Goal: Task Accomplishment & Management: Manage account settings

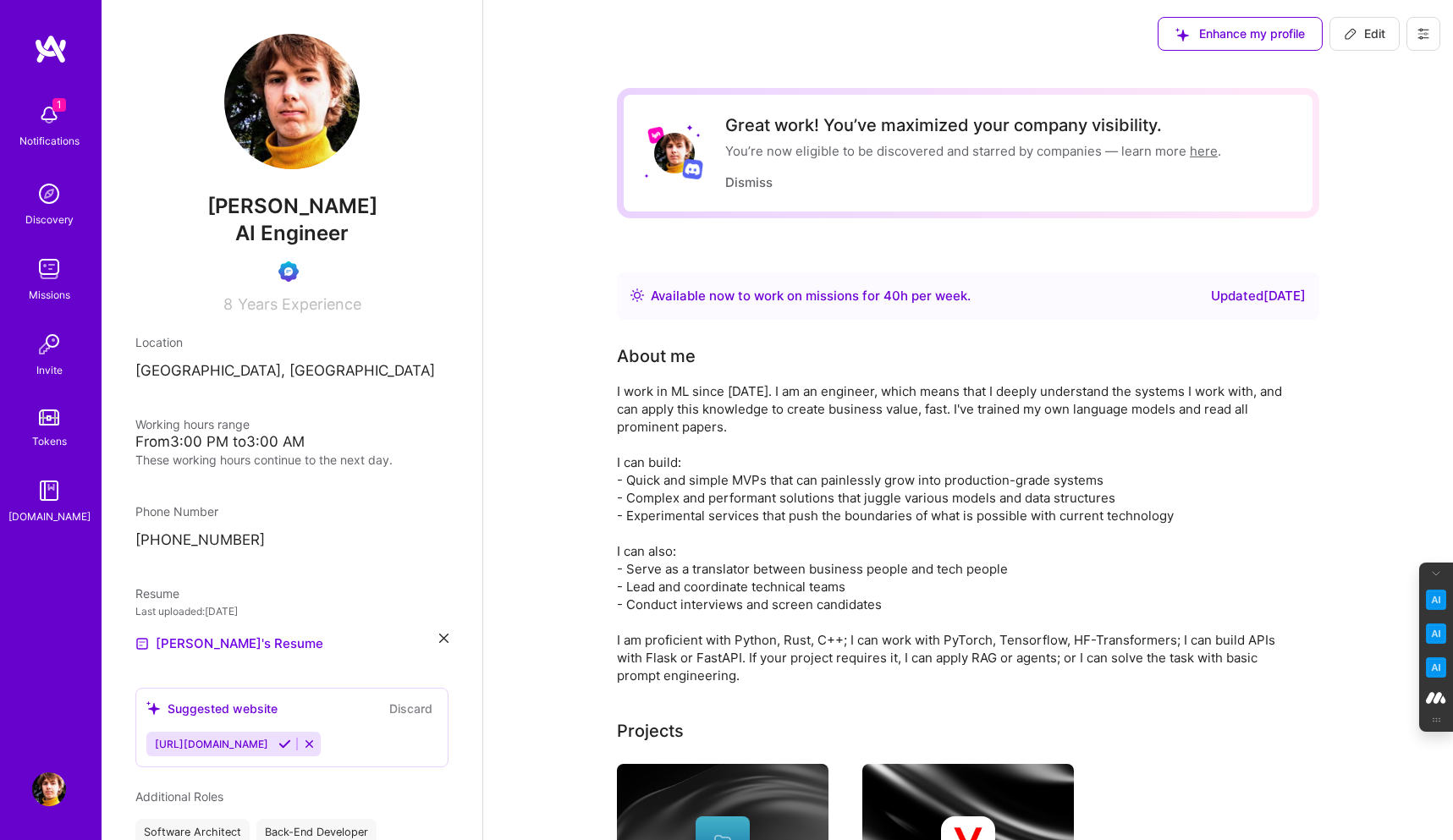
click at [53, 116] on img at bounding box center [49, 115] width 34 height 34
click at [1430, 35] on icon at bounding box center [1423, 34] width 13 height 13
click at [1365, 156] on button "Log Out" at bounding box center [1377, 158] width 127 height 43
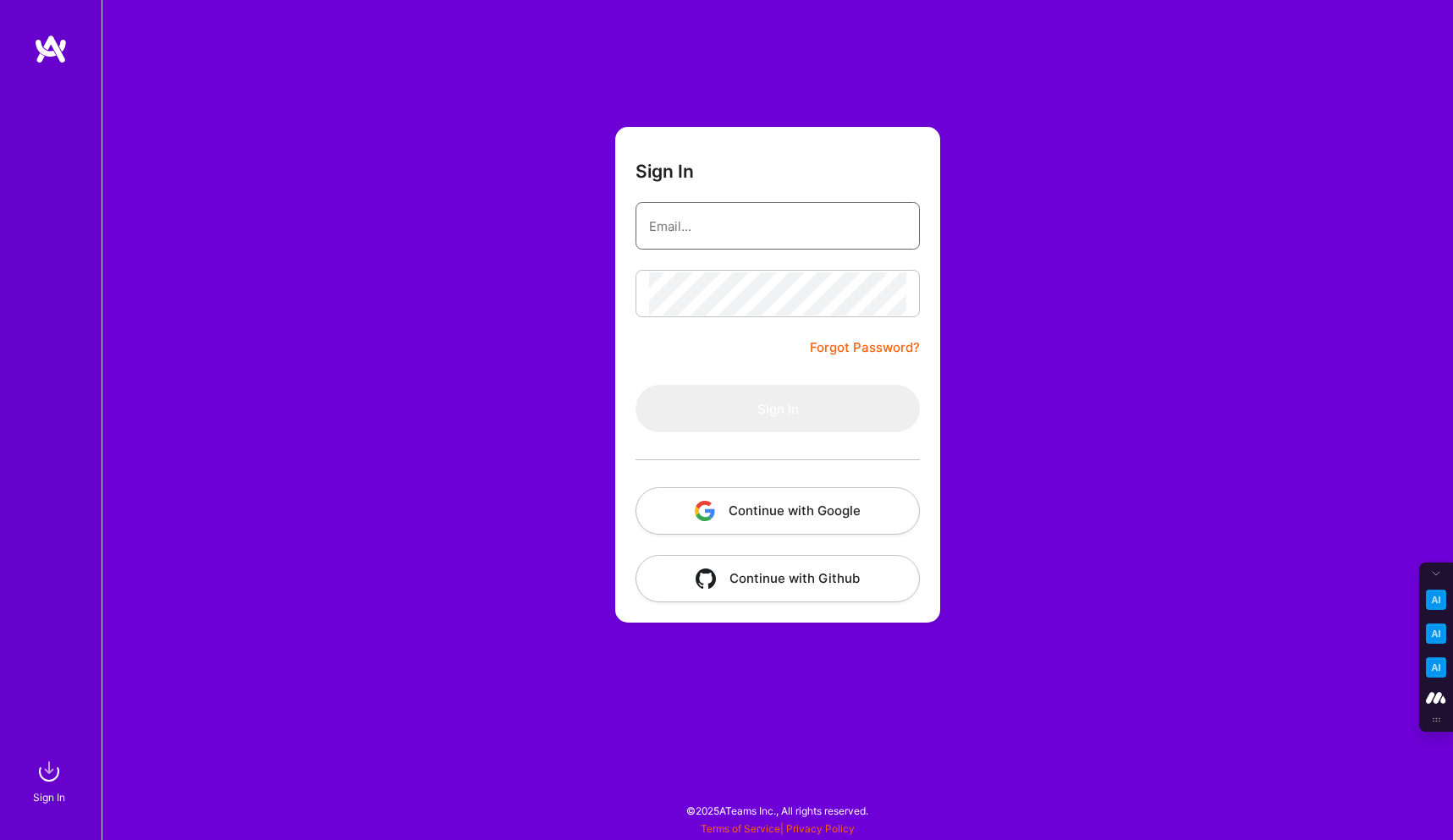
click at [704, 226] on input "email" at bounding box center [778, 227] width 258 height 43
type input "[PERSON_NAME][EMAIL_ADDRESS][DOMAIN_NAME]"
click at [760, 499] on button "Continue with Google" at bounding box center [778, 510] width 285 height 48
